Goal: Find specific page/section: Find specific page/section

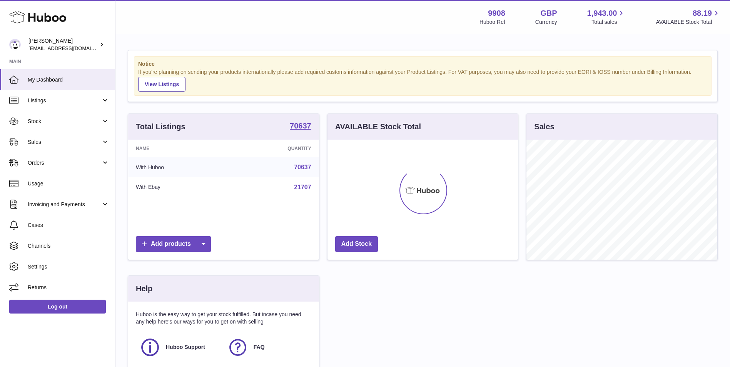
scroll to position [120, 191]
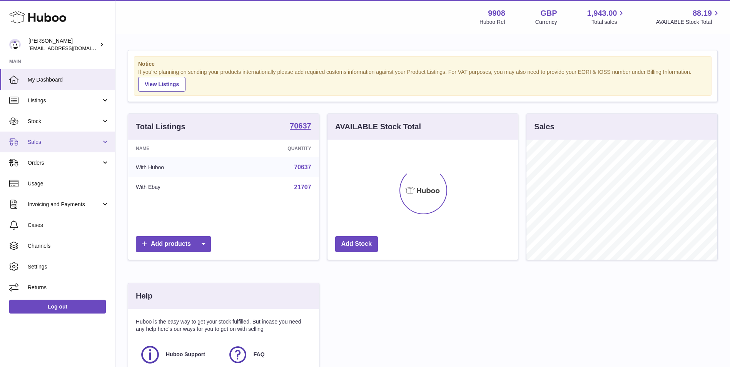
click at [68, 144] on span "Sales" at bounding box center [65, 142] width 74 height 7
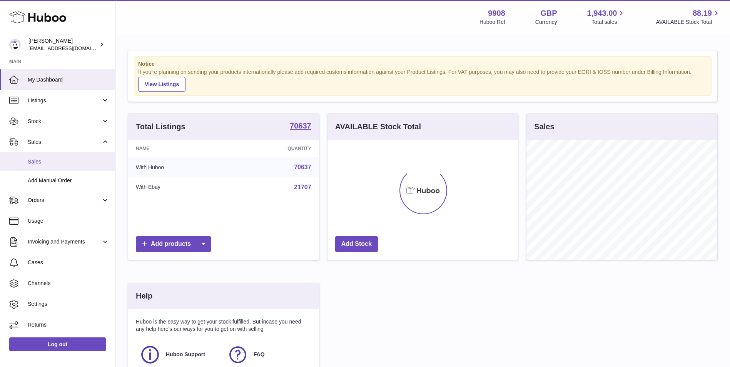
click at [70, 165] on span "Sales" at bounding box center [69, 161] width 82 height 7
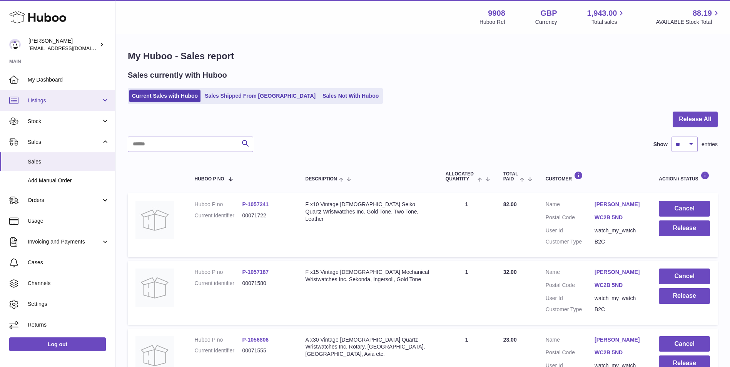
click at [57, 106] on link "Listings" at bounding box center [57, 100] width 115 height 21
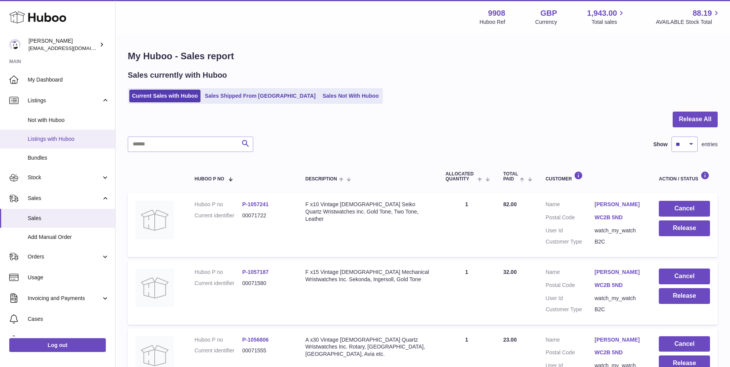
click at [68, 141] on span "Listings with Huboo" at bounding box center [69, 139] width 82 height 7
